Goal: Information Seeking & Learning: Check status

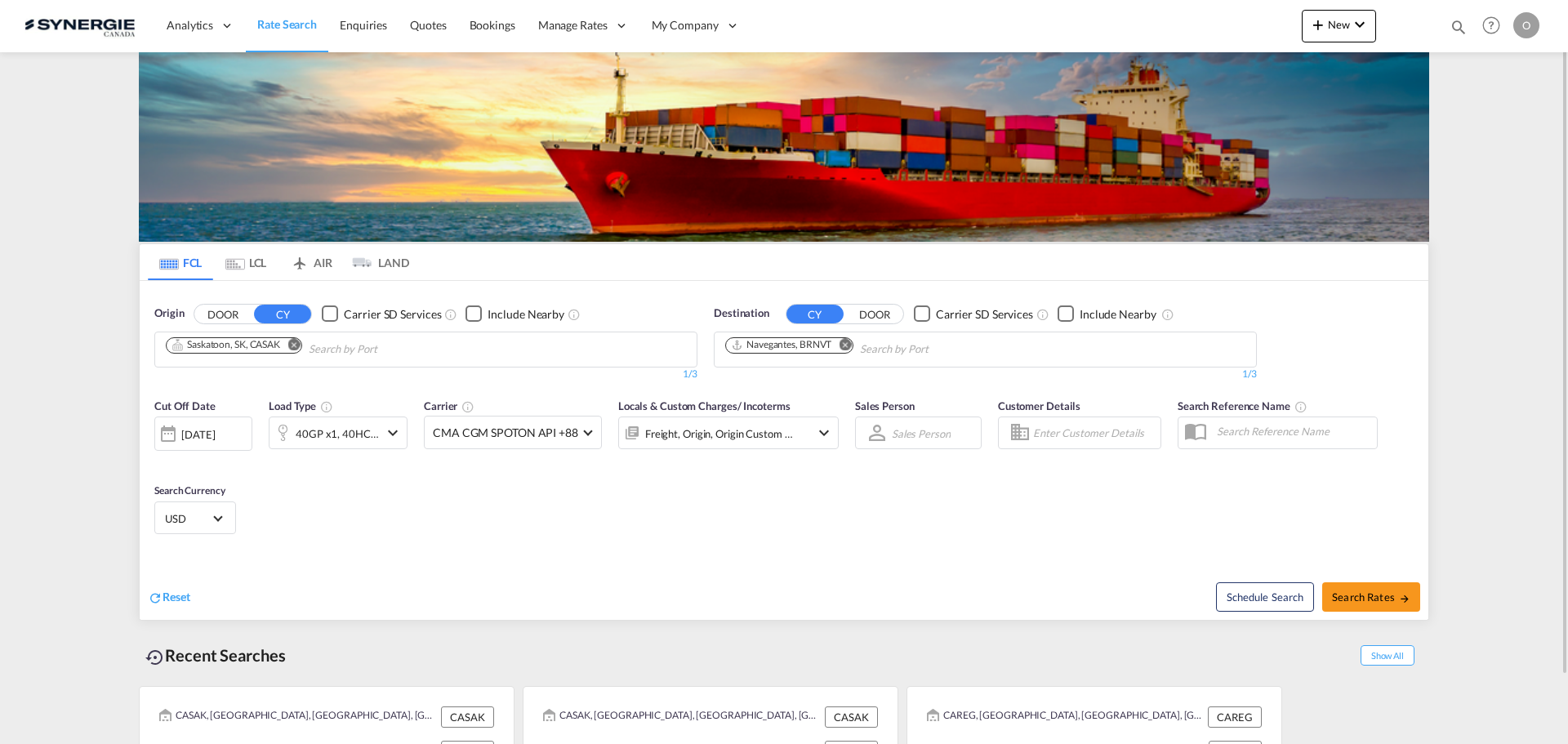
click at [1463, 23] on md-icon "icon-magnify" at bounding box center [1458, 26] width 18 height 18
click at [1230, 29] on select "Bookings Quotes Enquiries" at bounding box center [1198, 26] width 77 height 29
click at [1159, 12] on select "Bookings Quotes Enquiries" at bounding box center [1198, 26] width 77 height 29
click at [1283, 26] on input at bounding box center [1335, 26] width 204 height 29
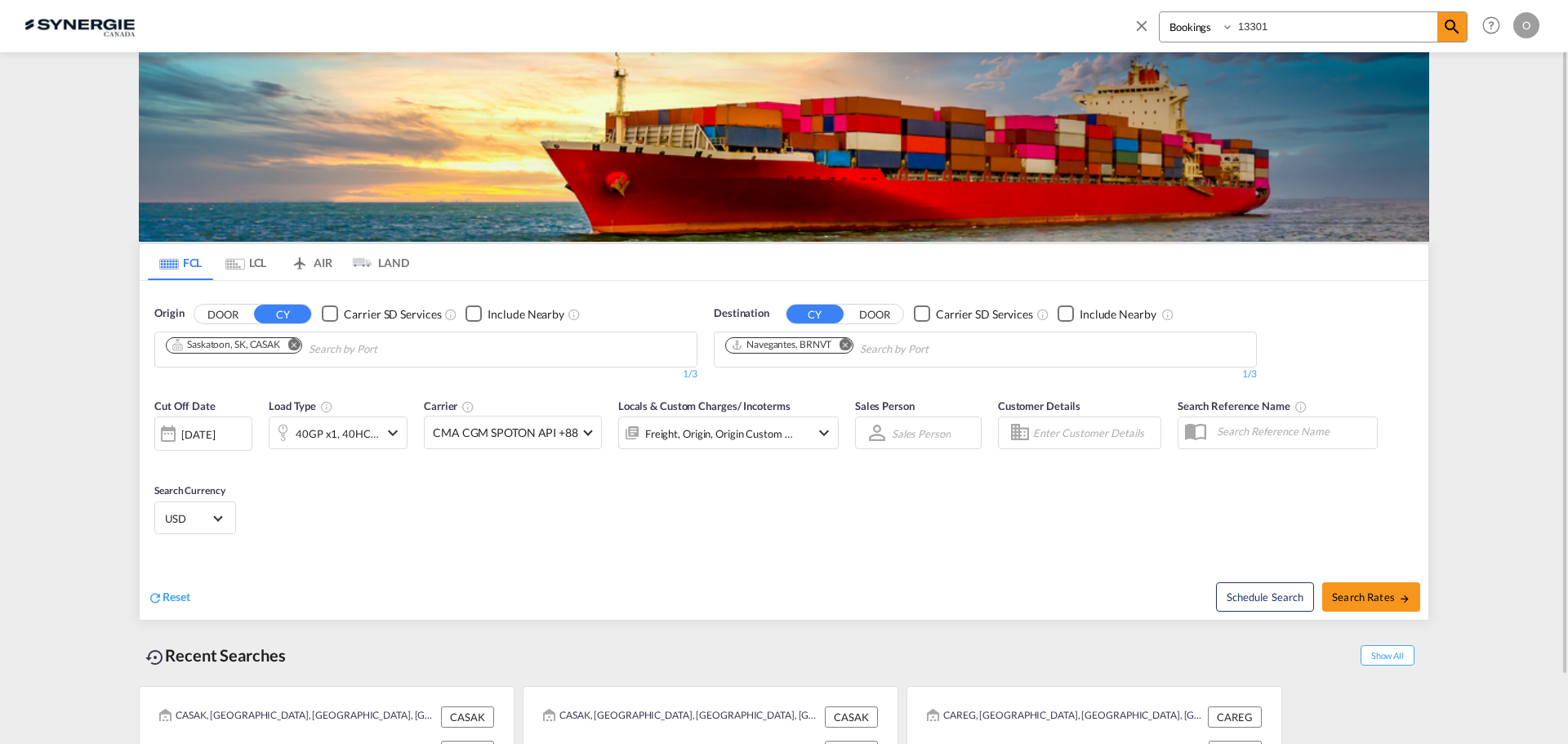
type input "13301"
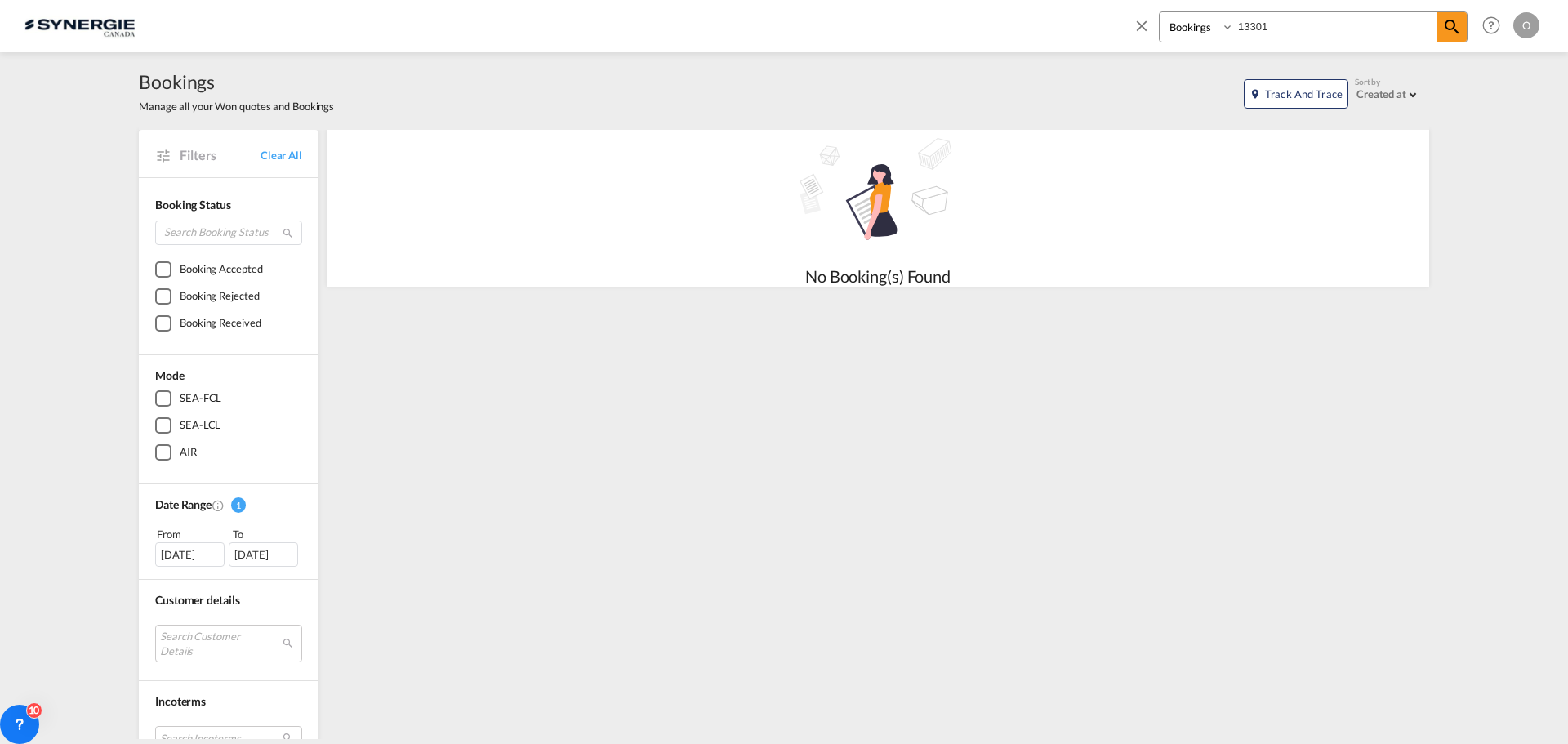
click at [1221, 29] on select "Bookings Quotes Enquiries" at bounding box center [1198, 26] width 77 height 29
select select "Quotes"
click at [1159, 12] on select "Bookings Quotes Enquiries" at bounding box center [1198, 26] width 77 height 29
click at [1450, 25] on md-icon "icon-magnify" at bounding box center [1451, 27] width 19 height 19
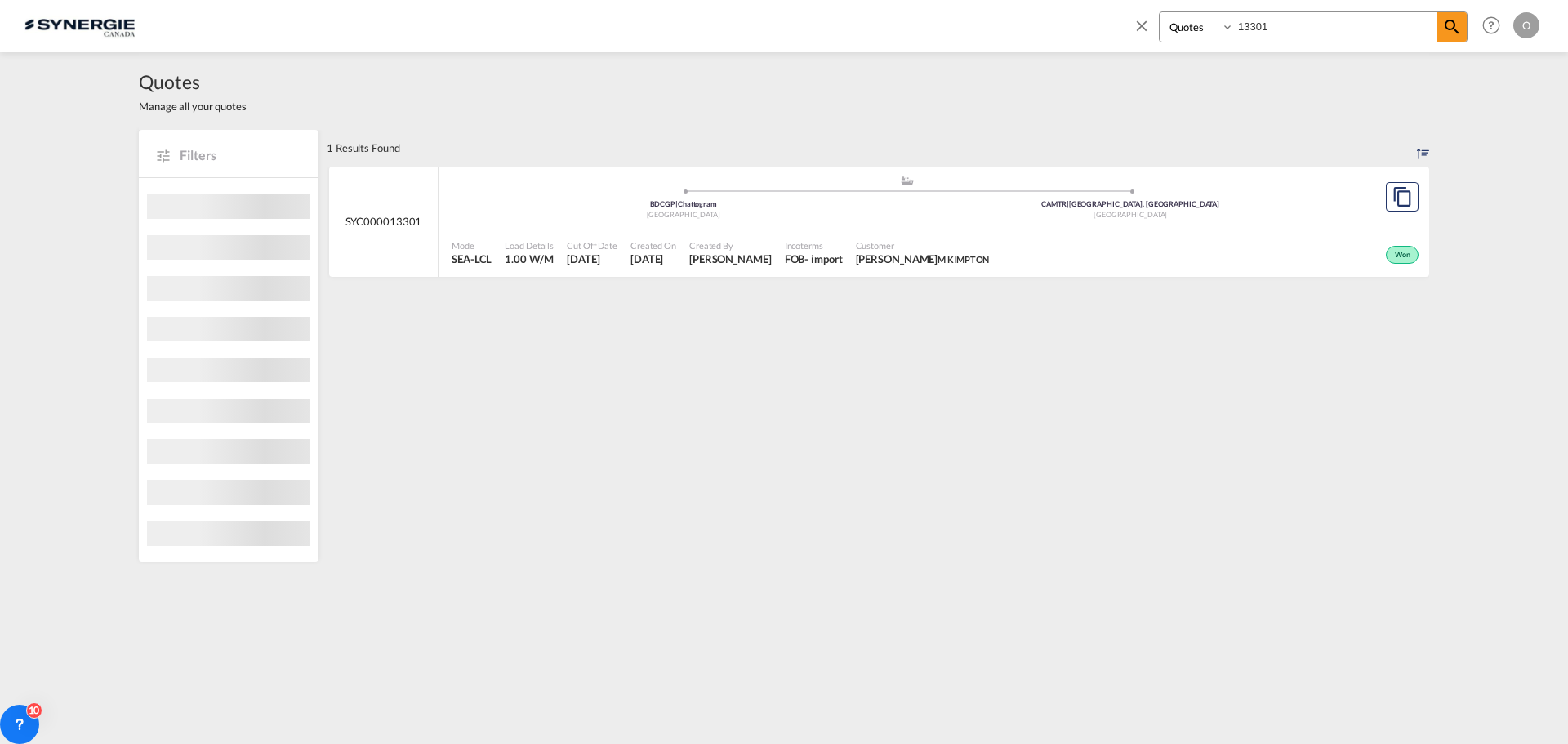
click at [906, 265] on span "MANON KIMPTON M KIMPTON" at bounding box center [922, 259] width 134 height 15
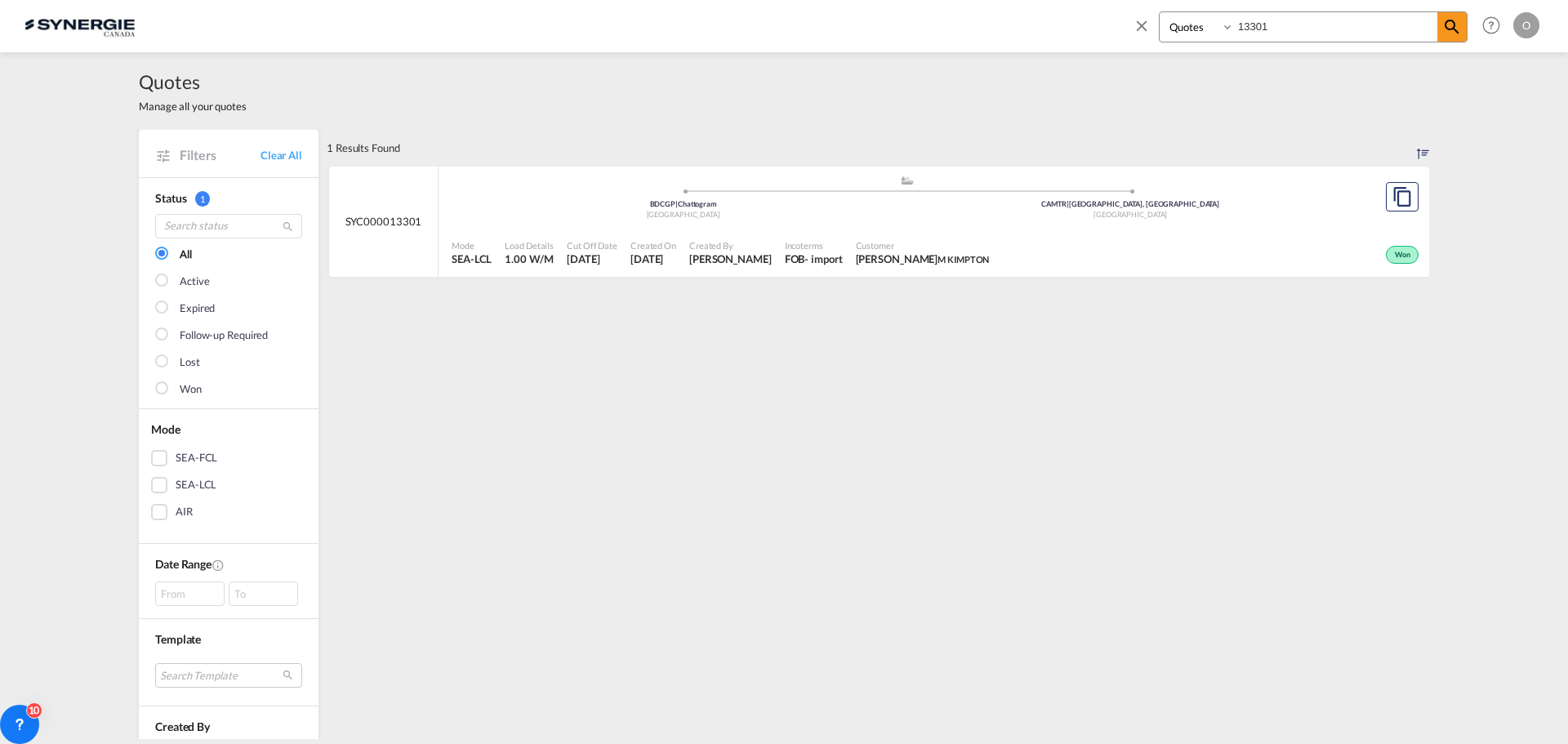
drag, startPoint x: 1287, startPoint y: 19, endPoint x: 1214, endPoint y: 32, distance: 74.1
click at [1214, 32] on div "Bookings Quotes Enquiries 13301" at bounding box center [1313, 26] width 309 height 31
type input "13444"
click at [748, 254] on span "[PERSON_NAME]" at bounding box center [731, 259] width 82 height 15
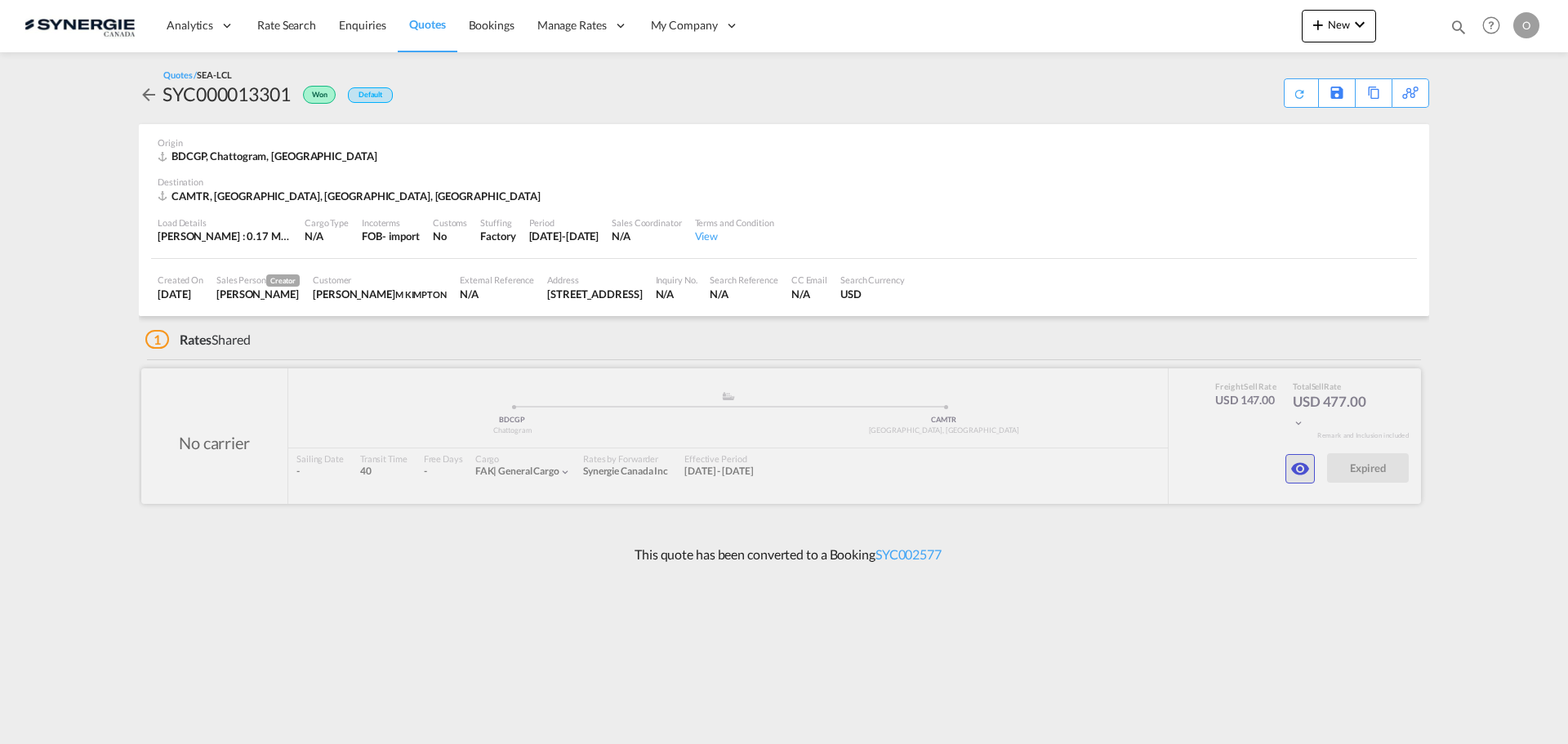
click at [1307, 476] on md-icon "icon-eye" at bounding box center [1300, 469] width 19 height 19
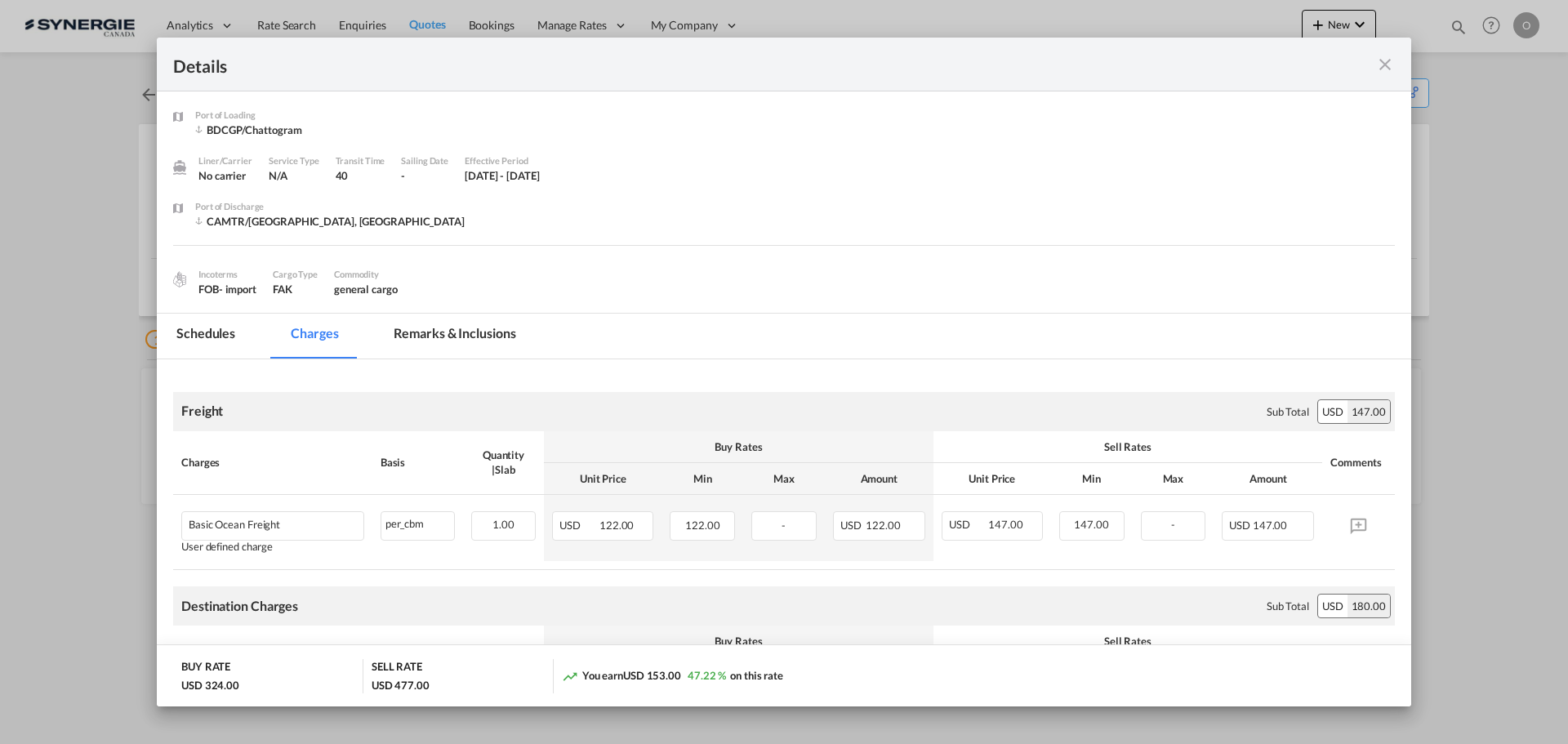
click at [1454, 25] on div "Details Port of Loading BDCGP/Chattogram Liner/Carrier No carrier Service Type …" at bounding box center [784, 372] width 1568 height 744
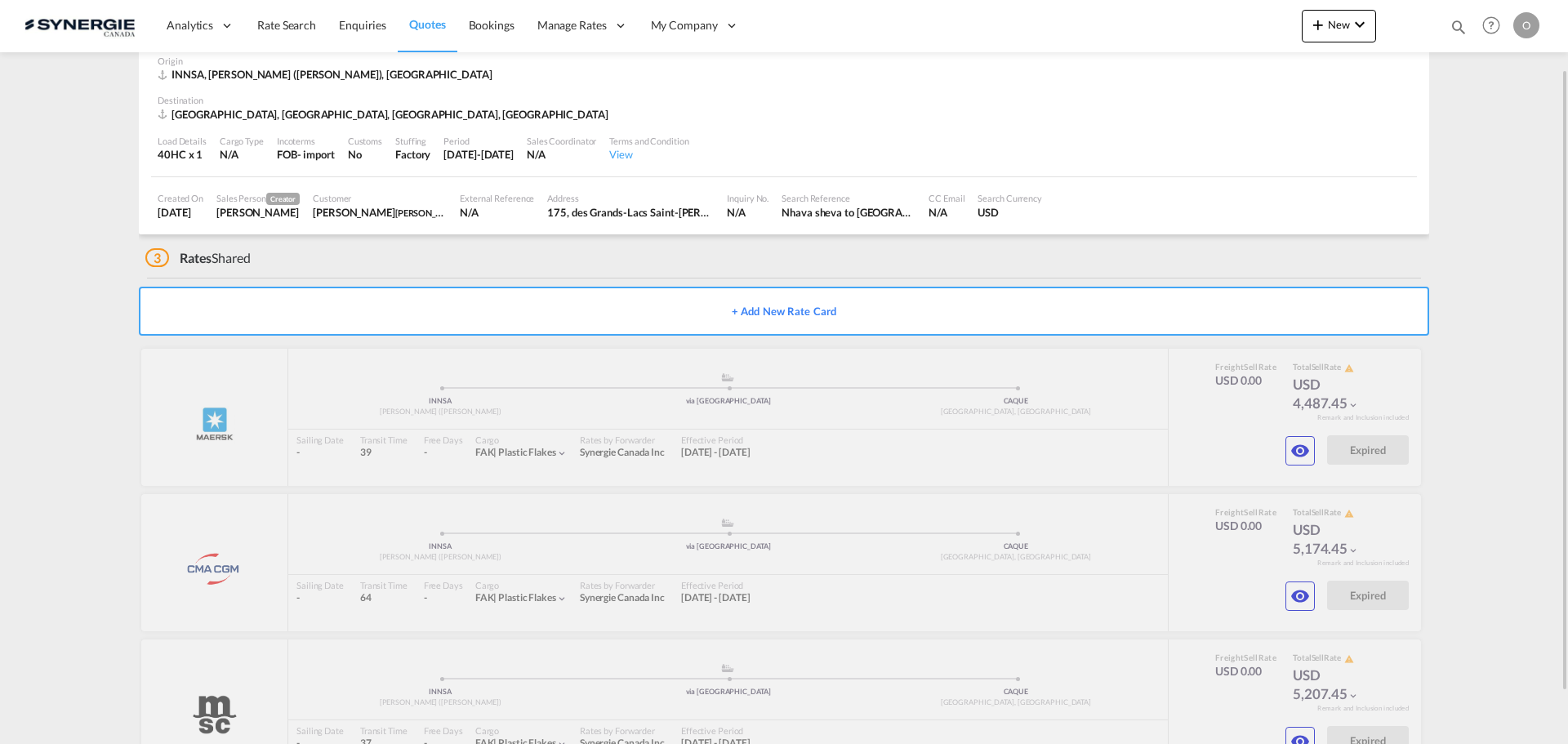
scroll to position [143, 0]
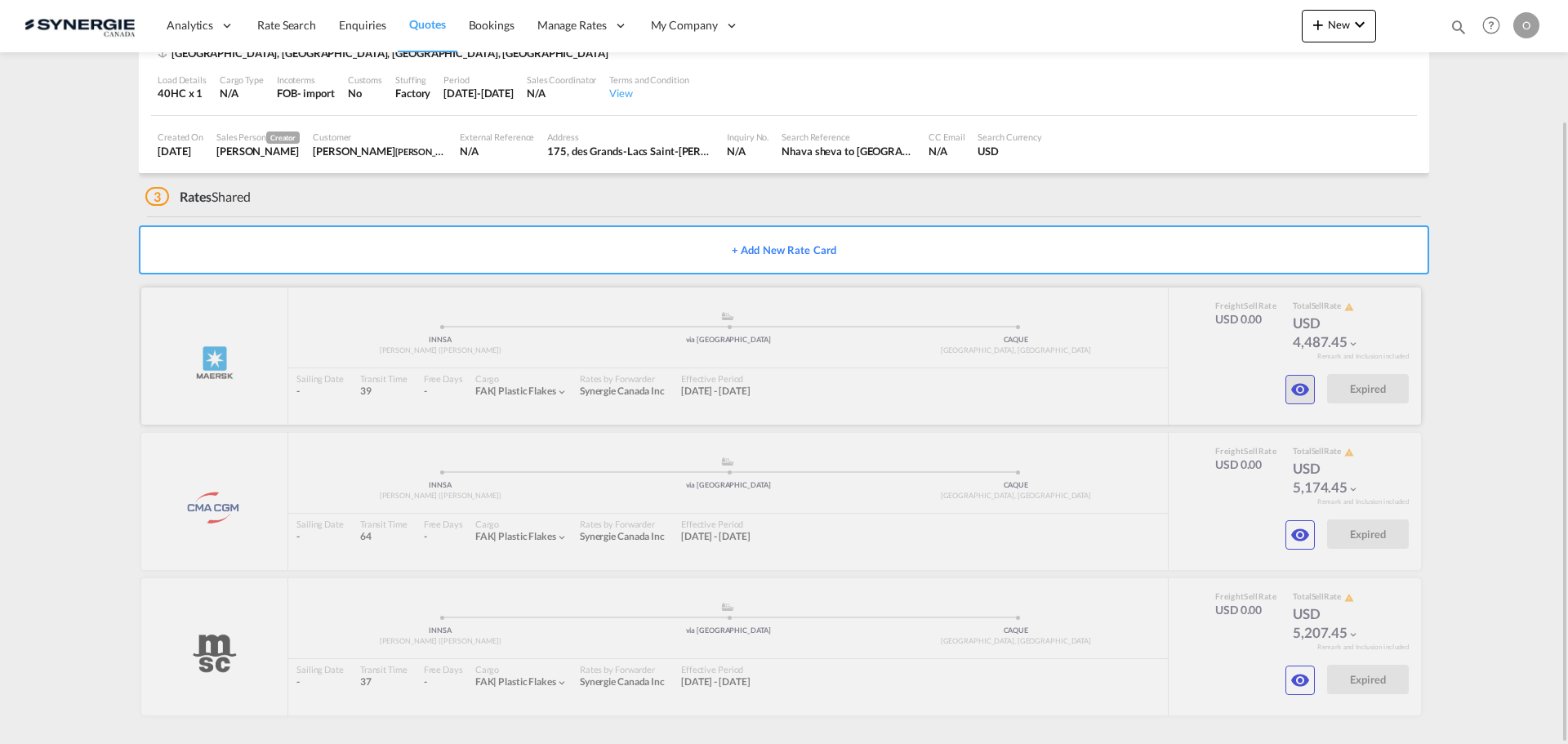
click at [1301, 386] on md-icon "icon-eye" at bounding box center [1300, 390] width 19 height 19
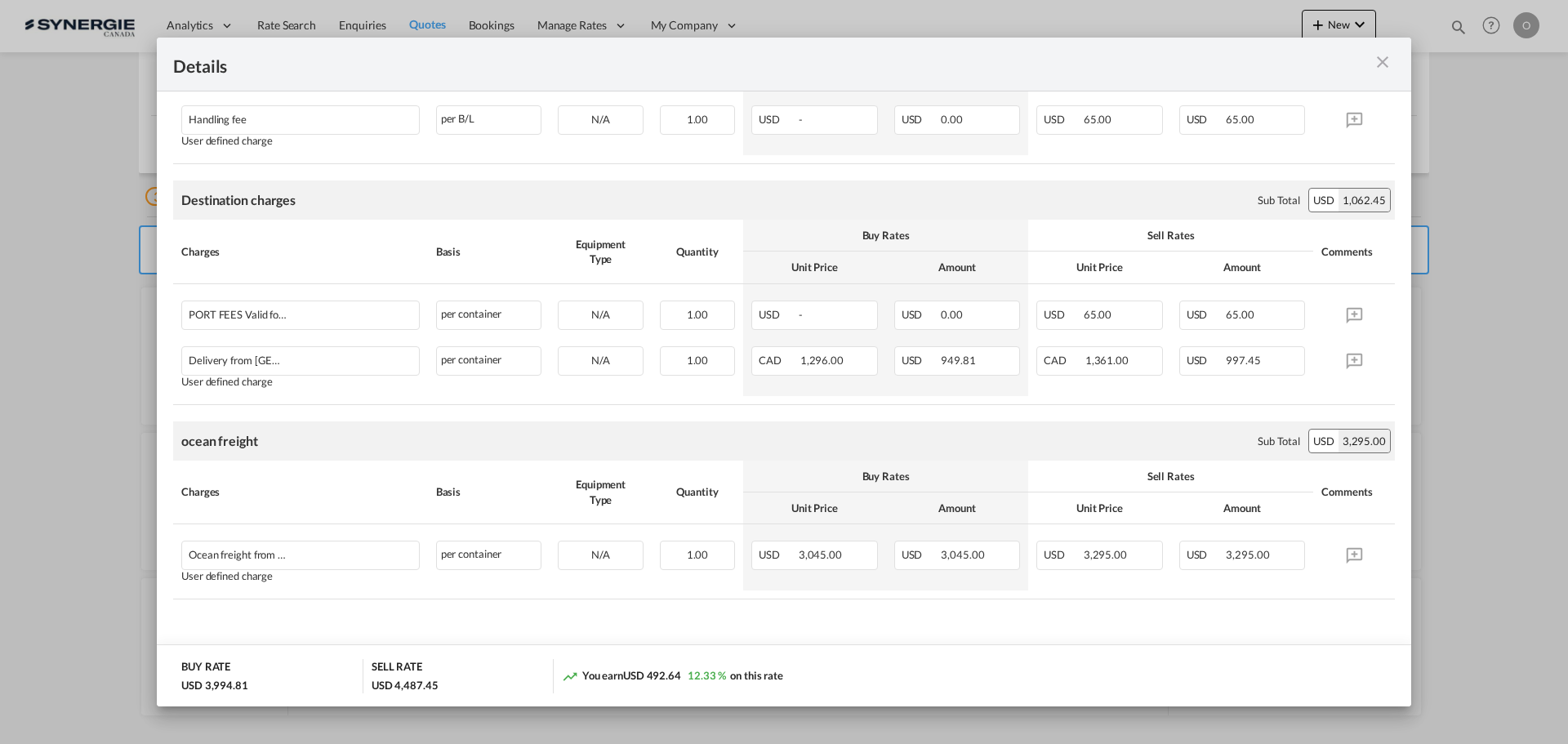
scroll to position [510, 0]
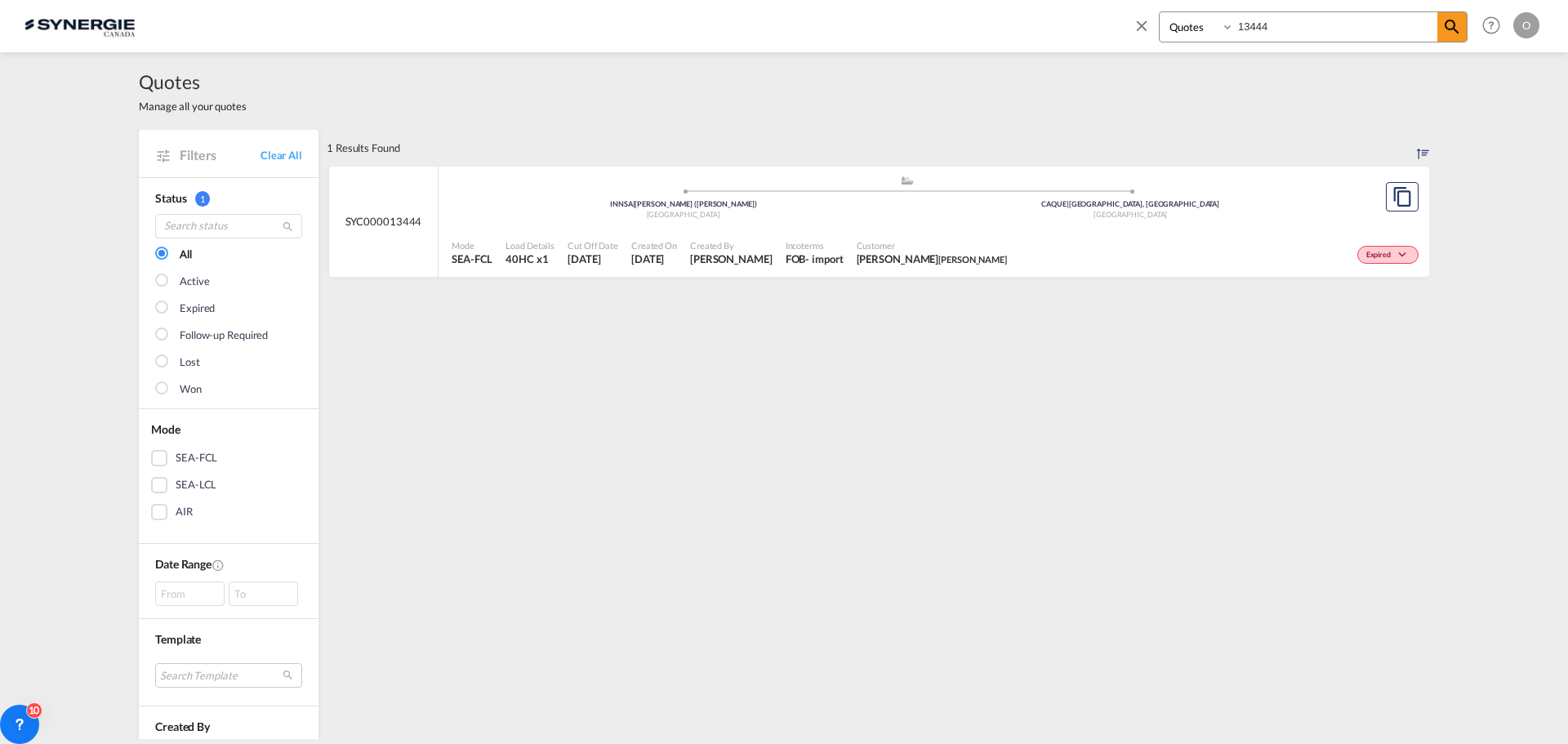
select select "Quotes"
click at [1296, 24] on input "13444" at bounding box center [1335, 26] width 204 height 29
type input "13832"
click at [733, 262] on span "[PERSON_NAME]" at bounding box center [736, 259] width 82 height 15
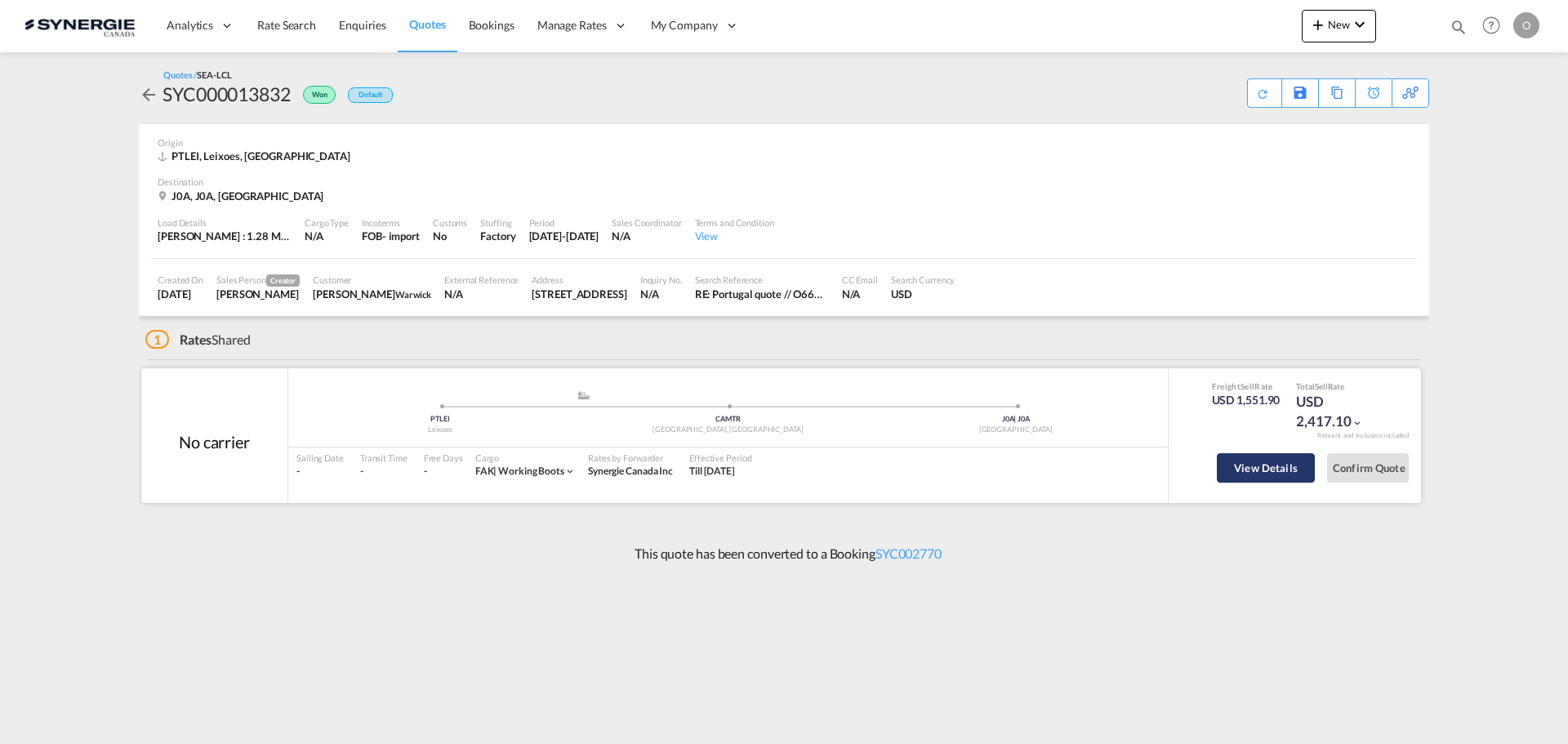
click at [1278, 470] on button "View Details" at bounding box center [1265, 467] width 98 height 29
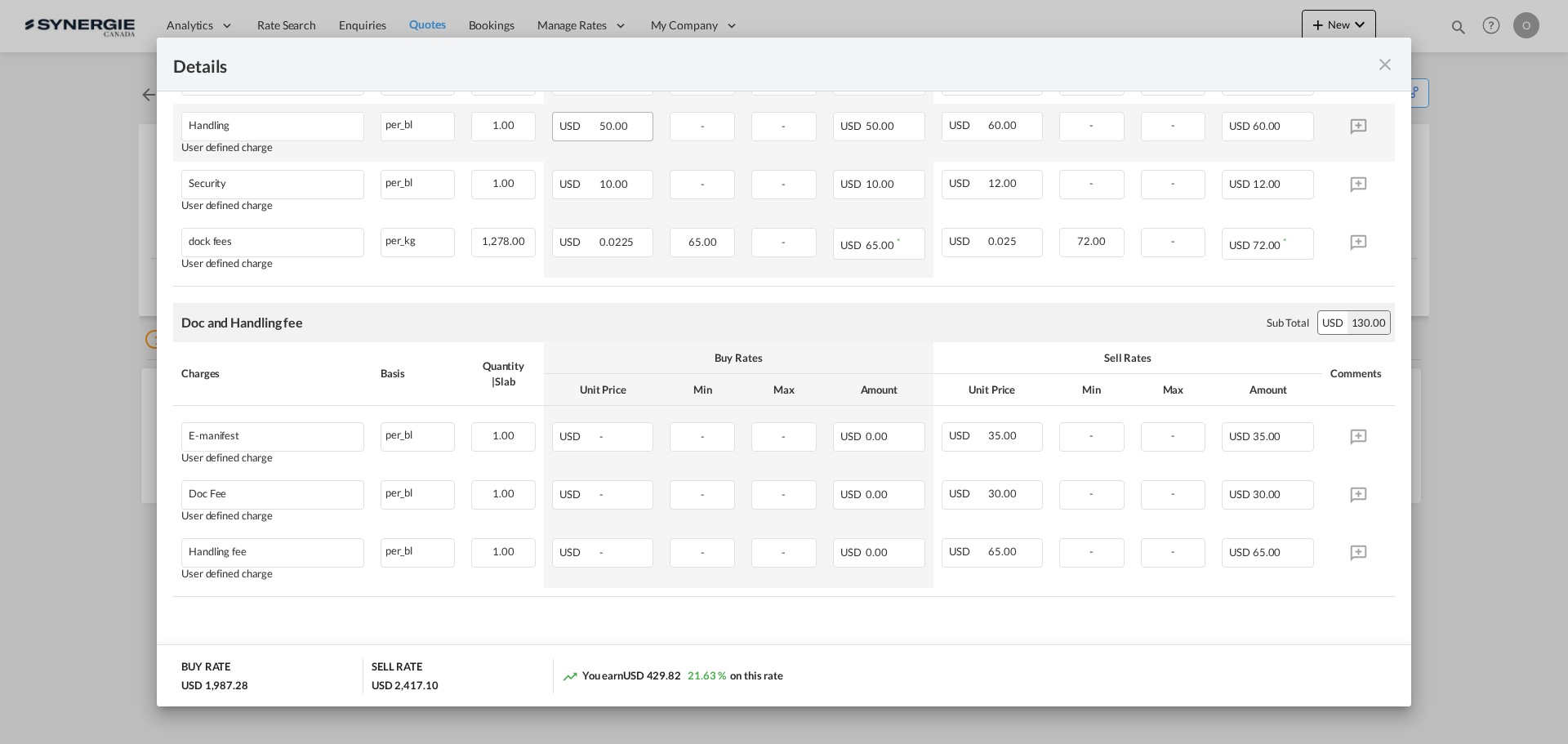
scroll to position [676, 0]
